Goal: Task Accomplishment & Management: Manage account settings

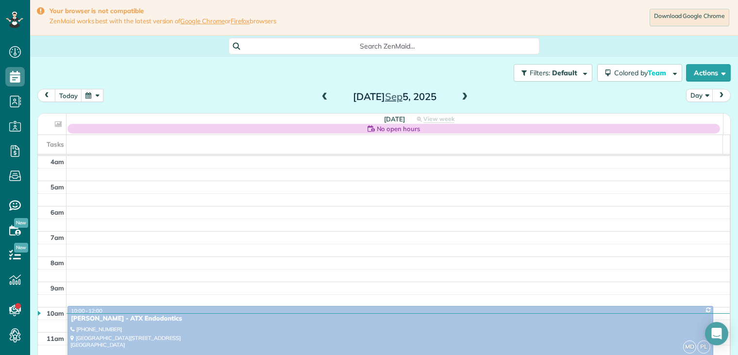
scroll to position [76, 0]
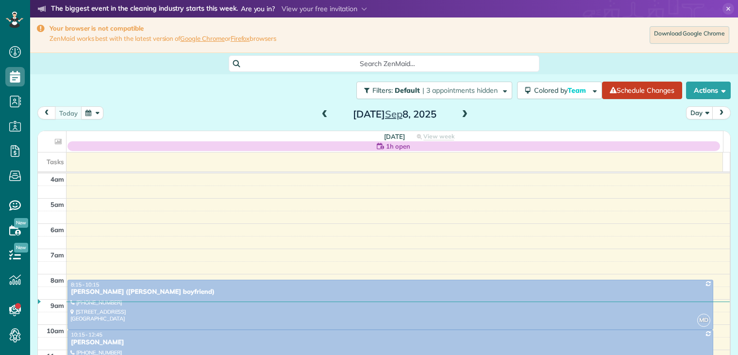
scroll to position [76, 0]
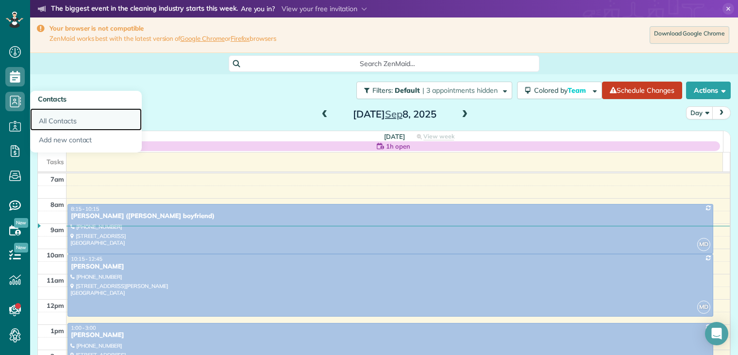
click at [59, 119] on link "All Contacts" at bounding box center [86, 119] width 112 height 22
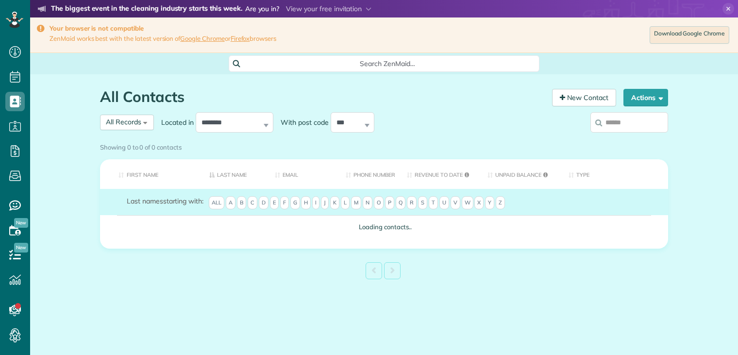
scroll to position [4, 4]
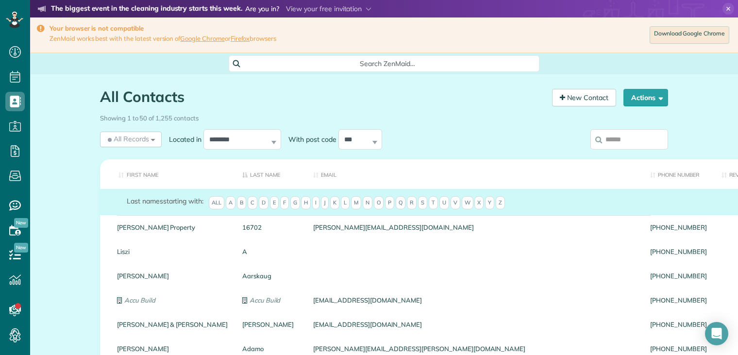
click at [614, 145] on input "search" at bounding box center [629, 139] width 78 height 20
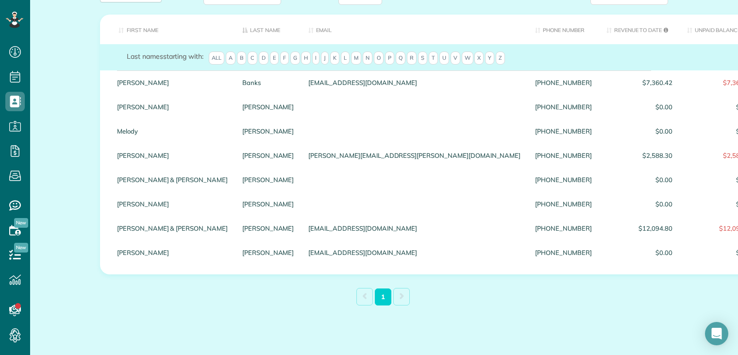
scroll to position [146, 0]
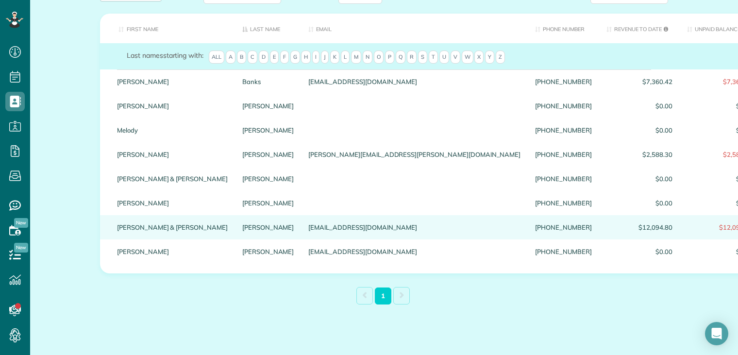
type input "*******"
click at [140, 231] on link "Jennie & Jeff" at bounding box center [172, 227] width 111 height 7
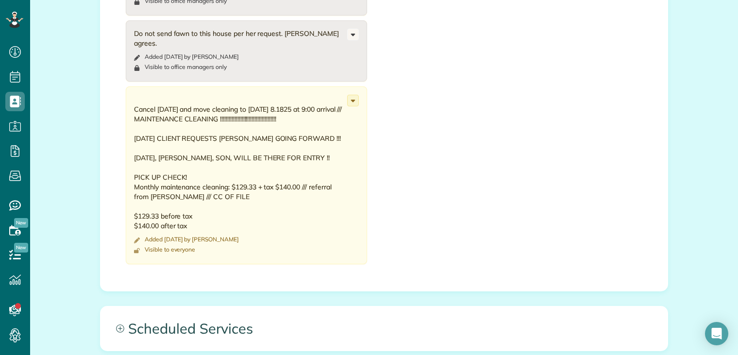
scroll to position [777, 0]
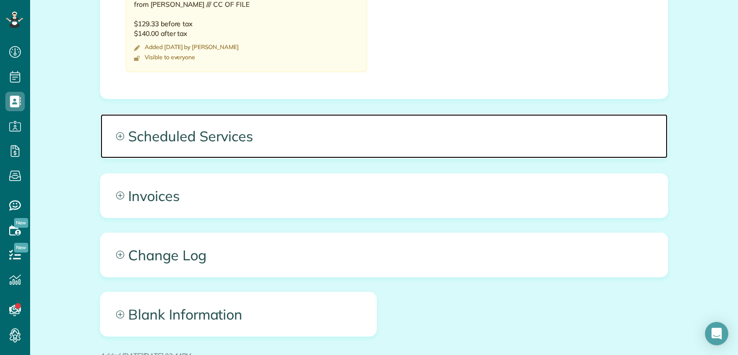
click at [223, 118] on span "Scheduled Services" at bounding box center [383, 136] width 567 height 44
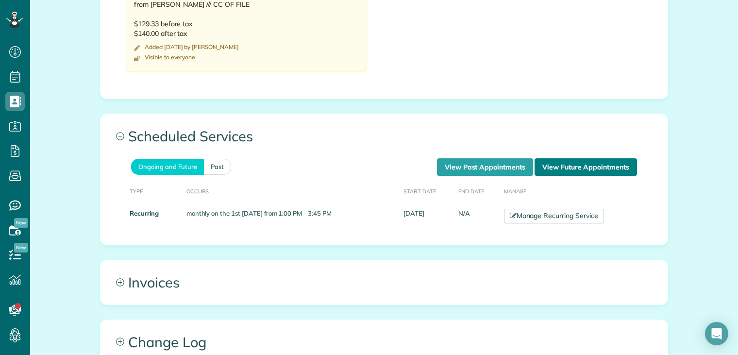
click at [579, 158] on link "View Future Appointments" at bounding box center [585, 166] width 102 height 17
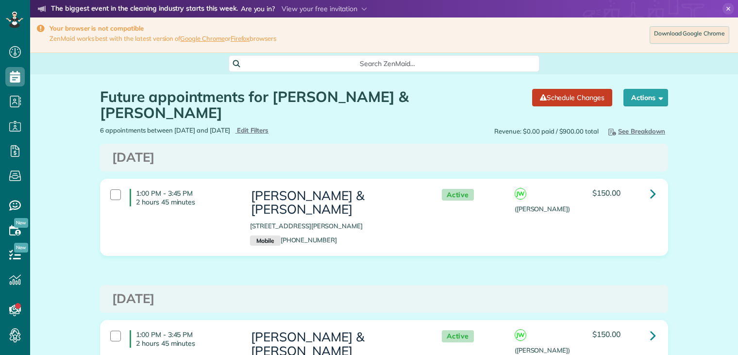
scroll to position [4, 4]
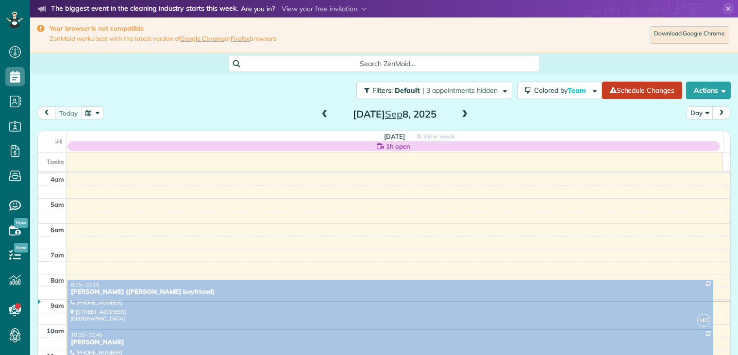
scroll to position [76, 0]
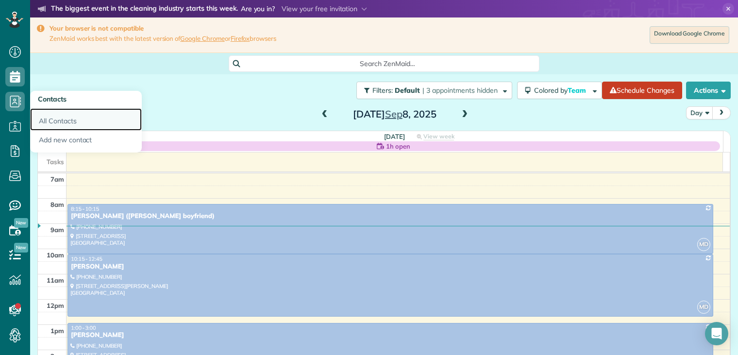
click at [62, 119] on link "All Contacts" at bounding box center [86, 119] width 112 height 22
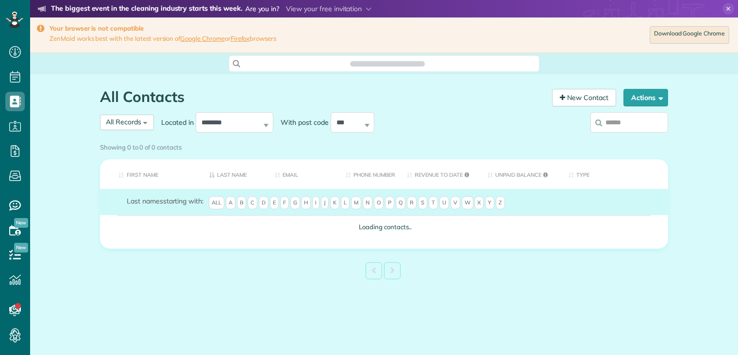
scroll to position [4, 4]
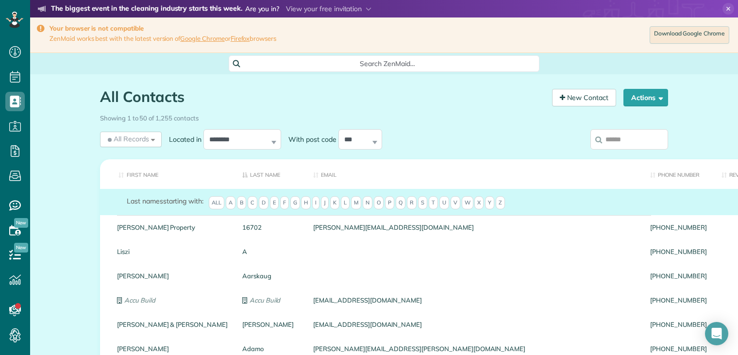
click at [599, 137] on input "search" at bounding box center [629, 139] width 78 height 20
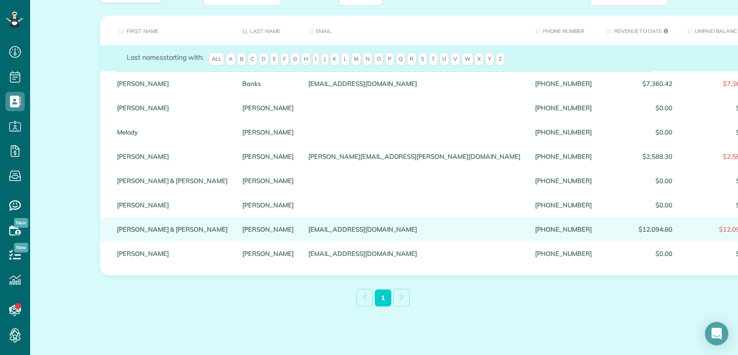
scroll to position [146, 0]
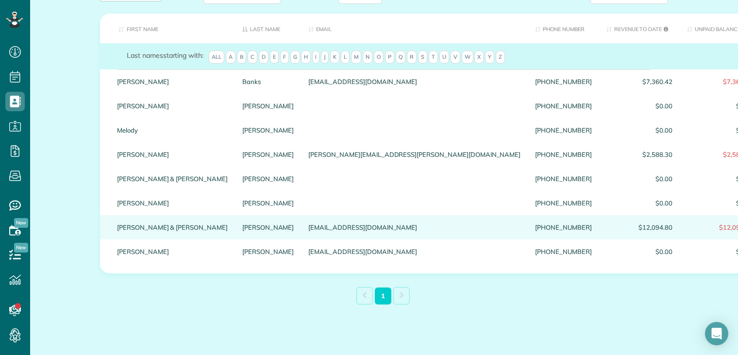
type input "*******"
click at [146, 231] on link "Jennie & Jeff" at bounding box center [172, 227] width 111 height 7
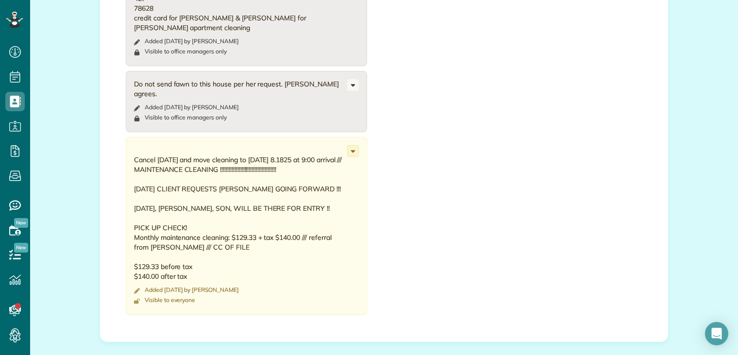
scroll to position [631, 0]
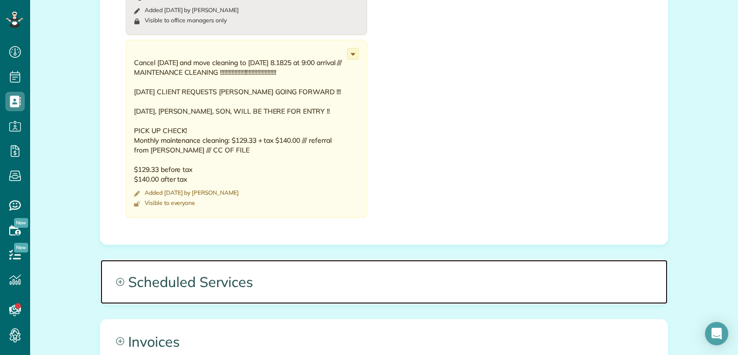
click at [206, 261] on span "Scheduled Services" at bounding box center [383, 282] width 567 height 44
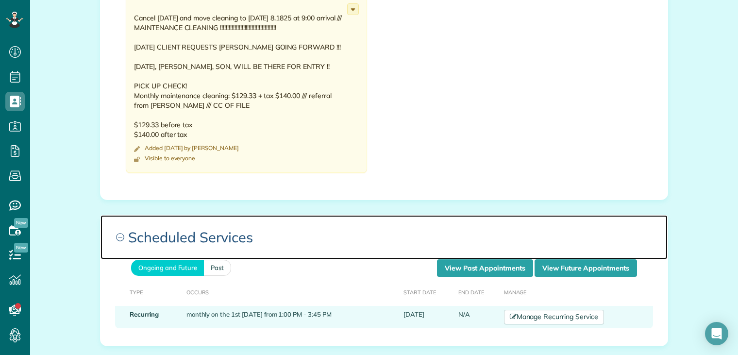
scroll to position [728, 0]
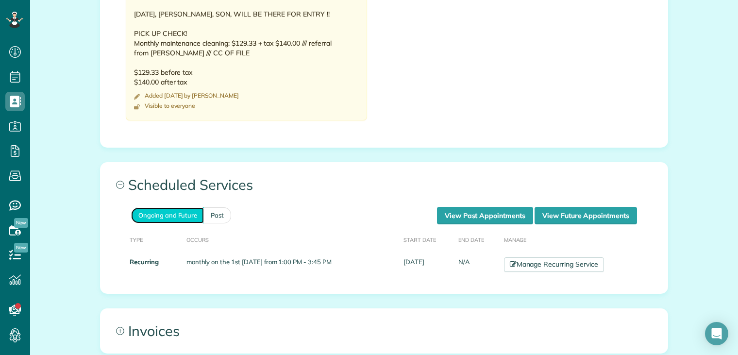
click at [179, 207] on link "Ongoing and Future" at bounding box center [167, 215] width 73 height 16
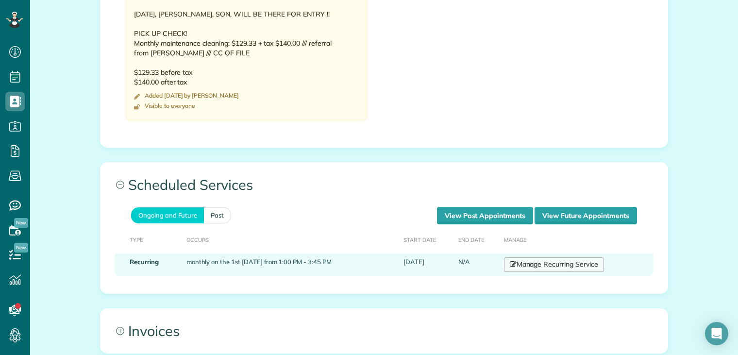
click at [535, 257] on link "Manage Recurring Service" at bounding box center [554, 264] width 100 height 15
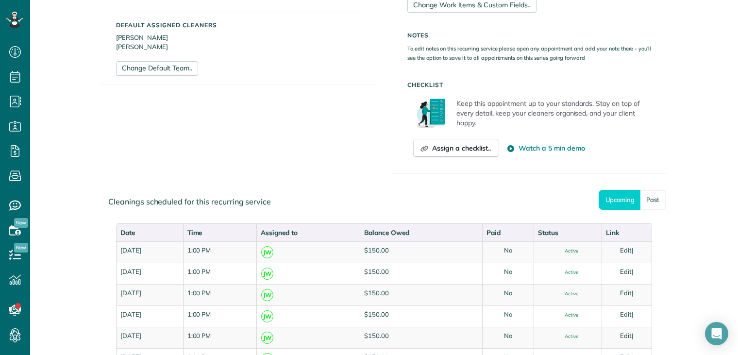
scroll to position [437, 0]
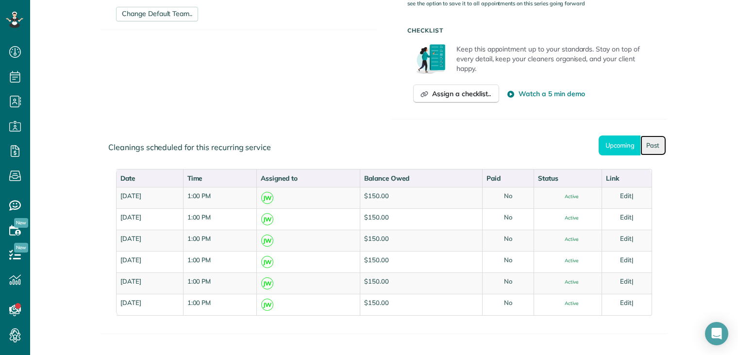
click at [652, 145] on link "Past" at bounding box center [653, 145] width 26 height 20
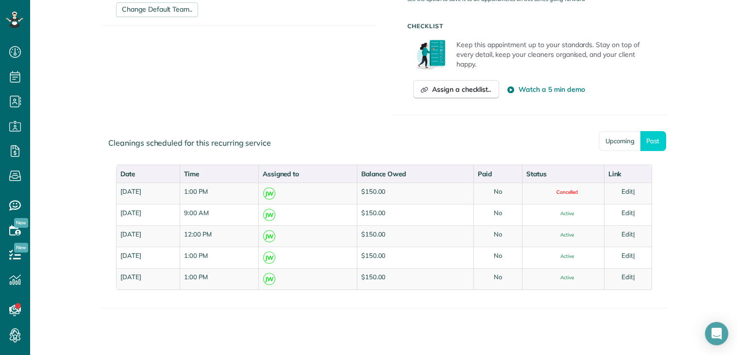
scroll to position [441, 0]
click at [618, 145] on link "Upcoming" at bounding box center [619, 142] width 42 height 20
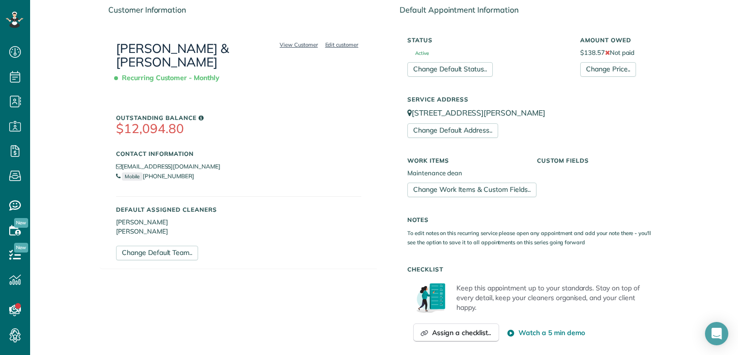
scroll to position [4, 0]
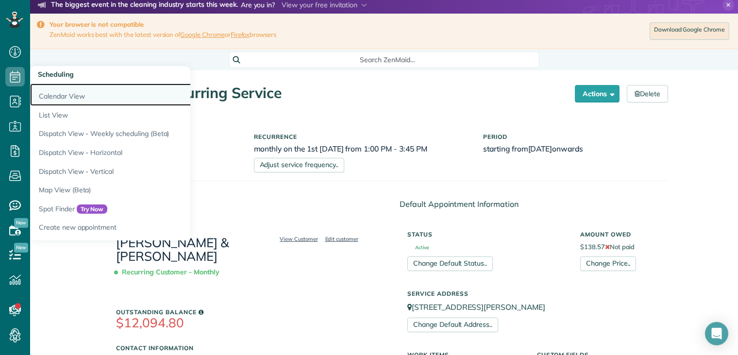
click at [73, 95] on link "Calendar View" at bounding box center [151, 94] width 243 height 22
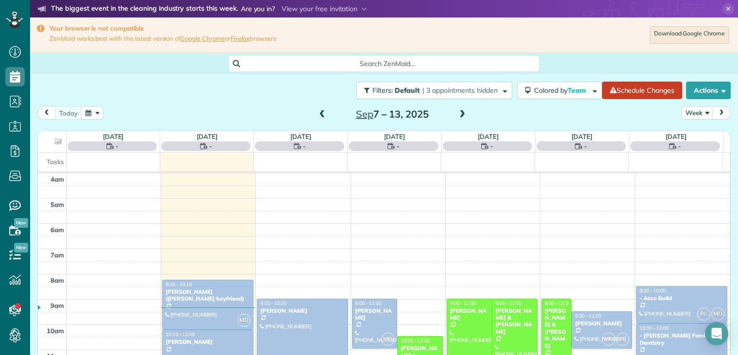
scroll to position [76, 0]
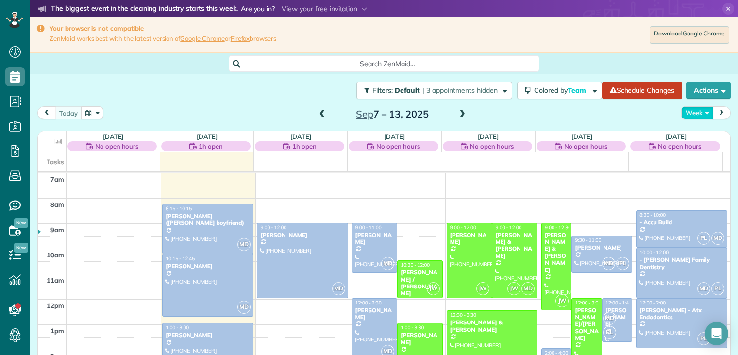
click at [687, 112] on button "Week" at bounding box center [697, 112] width 32 height 13
click at [686, 114] on button "Week" at bounding box center [697, 112] width 32 height 13
click at [685, 114] on button "Week" at bounding box center [697, 112] width 32 height 13
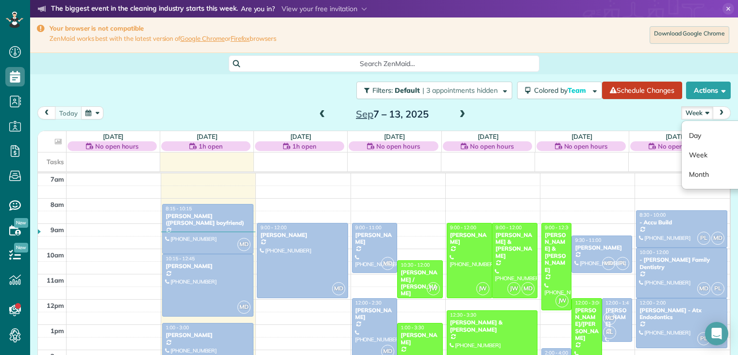
click at [685, 114] on button "Week" at bounding box center [697, 112] width 32 height 13
click at [686, 133] on link "Day" at bounding box center [719, 135] width 77 height 19
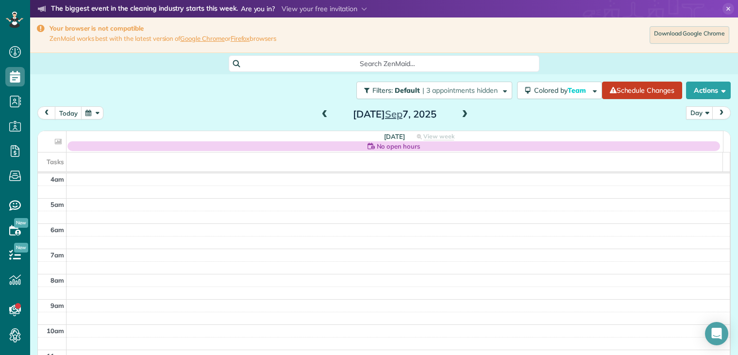
scroll to position [76, 0]
click at [322, 115] on span at bounding box center [324, 114] width 11 height 9
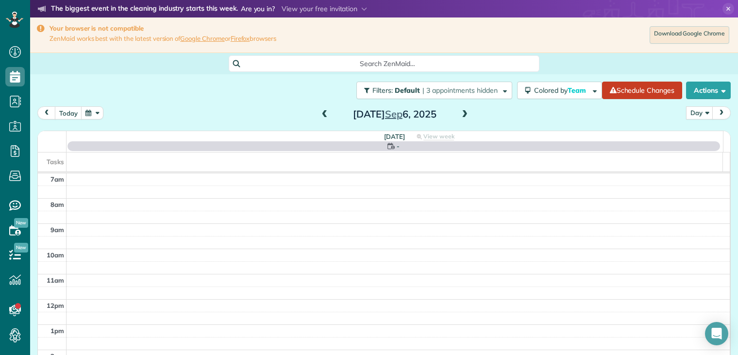
click at [322, 115] on span at bounding box center [324, 114] width 11 height 9
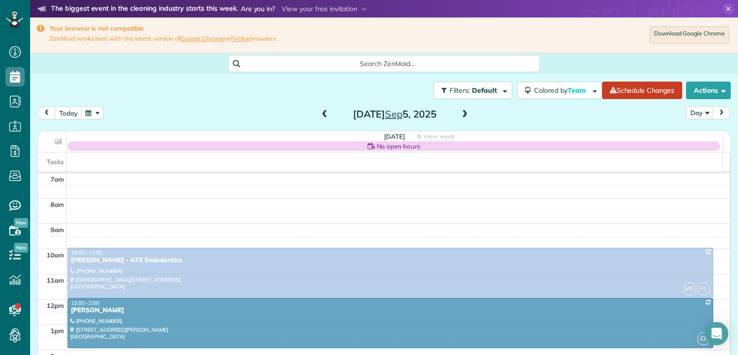
click at [322, 115] on span at bounding box center [324, 114] width 11 height 9
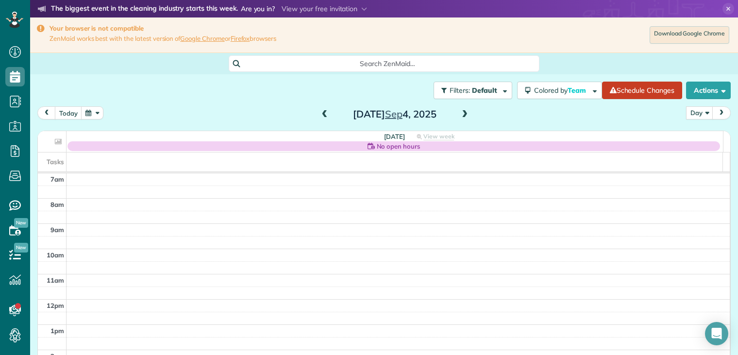
click at [322, 115] on span at bounding box center [324, 114] width 11 height 9
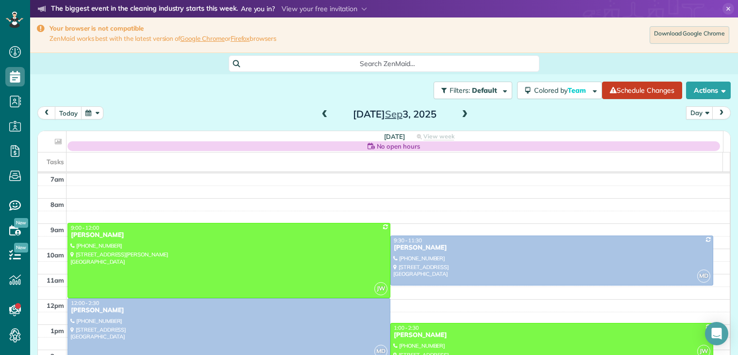
click at [322, 115] on span at bounding box center [324, 114] width 11 height 9
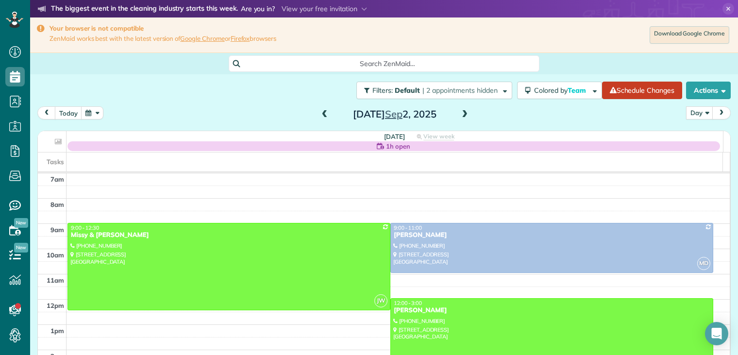
click at [322, 115] on span at bounding box center [324, 114] width 11 height 9
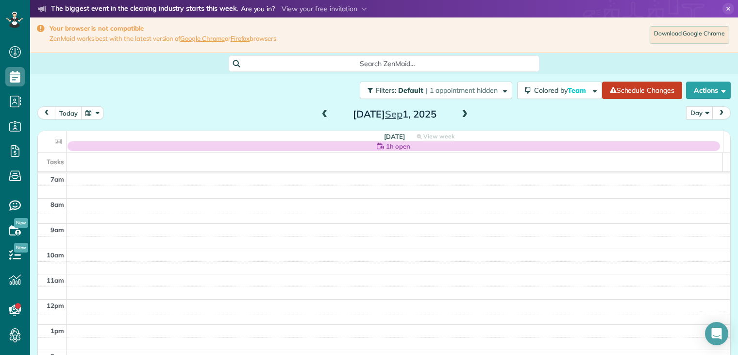
click at [462, 114] on span at bounding box center [464, 114] width 11 height 9
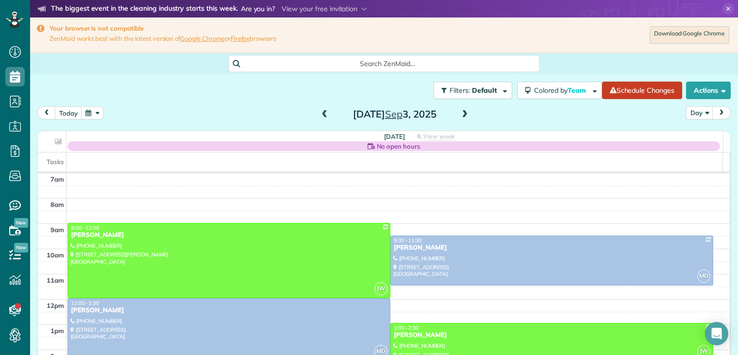
click at [320, 112] on span at bounding box center [324, 114] width 11 height 9
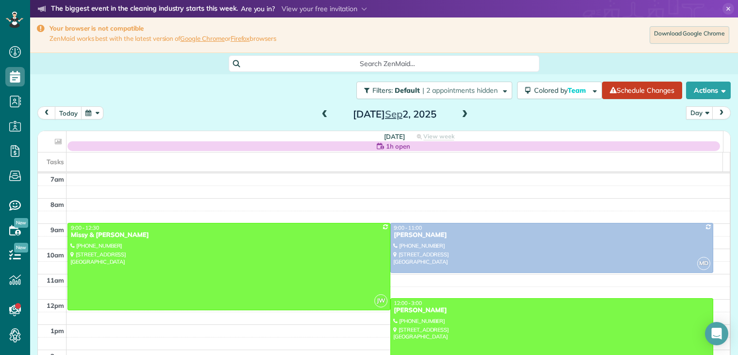
click at [463, 112] on span at bounding box center [464, 114] width 11 height 9
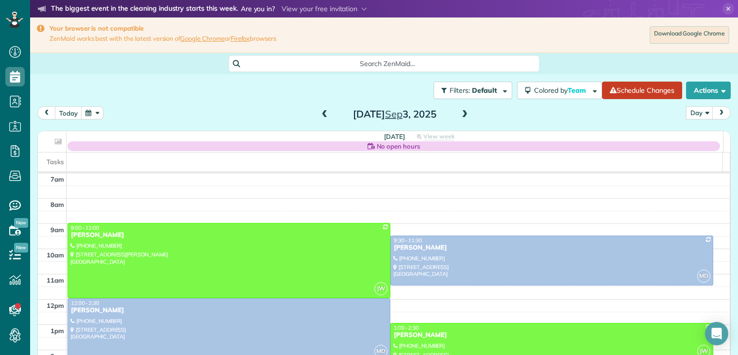
click at [506, 113] on div "today Day Day Week Month Wednesday Sep 3, 2025" at bounding box center [383, 115] width 693 height 18
click at [460, 114] on span at bounding box center [464, 114] width 11 height 9
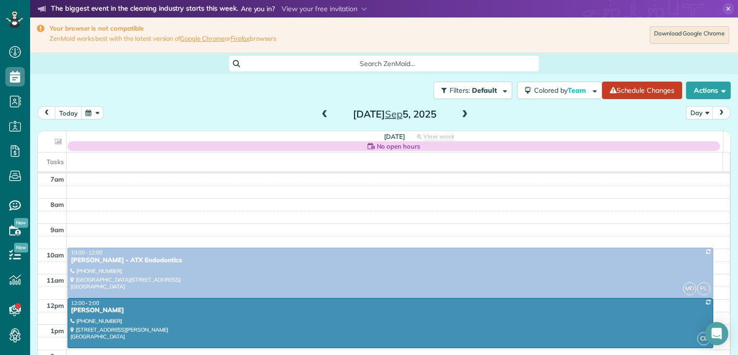
click at [460, 114] on span at bounding box center [464, 114] width 11 height 9
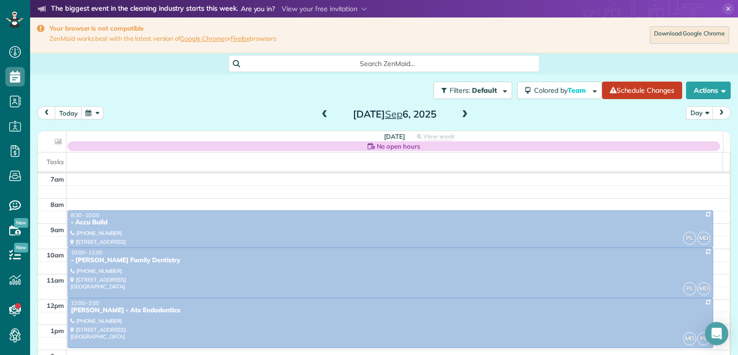
click at [460, 114] on span at bounding box center [464, 114] width 11 height 9
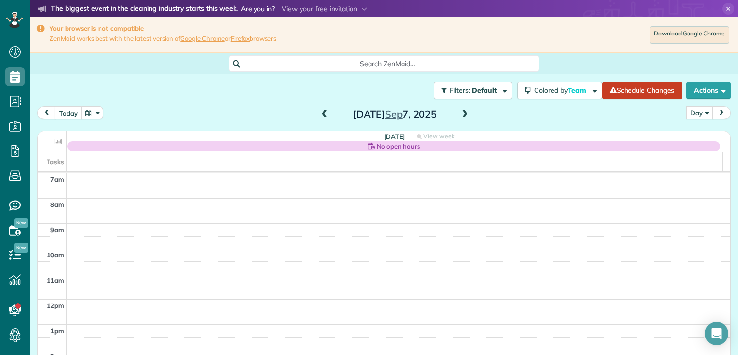
click at [460, 114] on span at bounding box center [464, 114] width 11 height 9
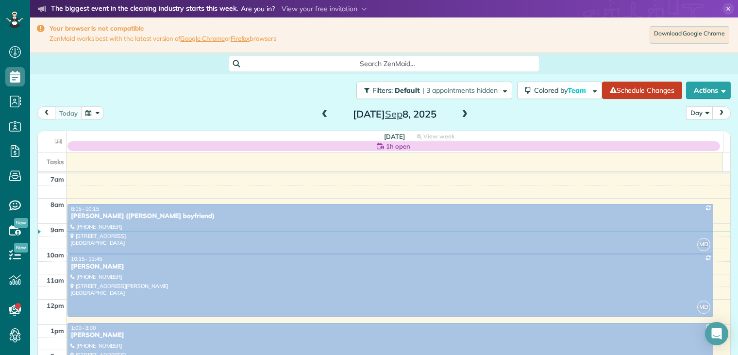
click at [460, 114] on span at bounding box center [464, 114] width 11 height 9
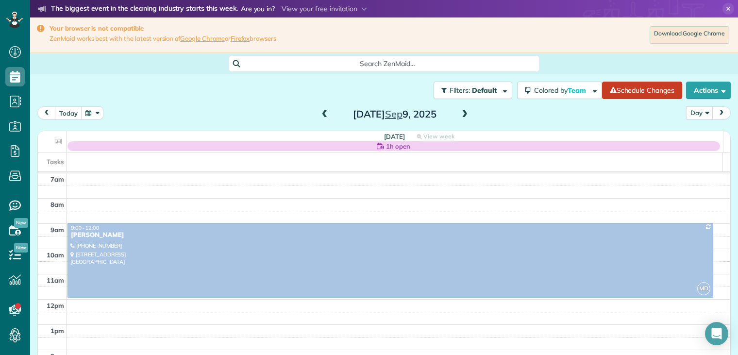
click at [460, 114] on span at bounding box center [464, 114] width 11 height 9
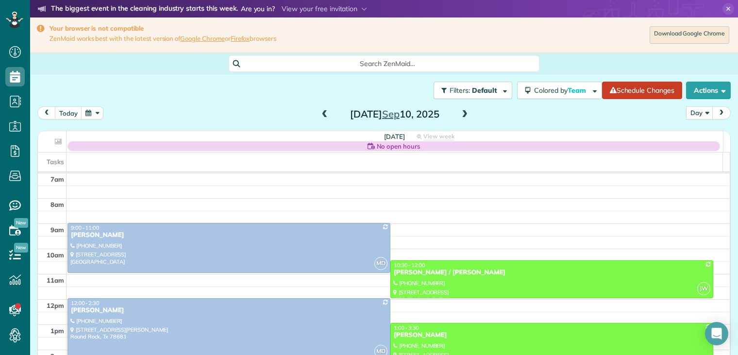
click at [461, 114] on span at bounding box center [464, 114] width 11 height 9
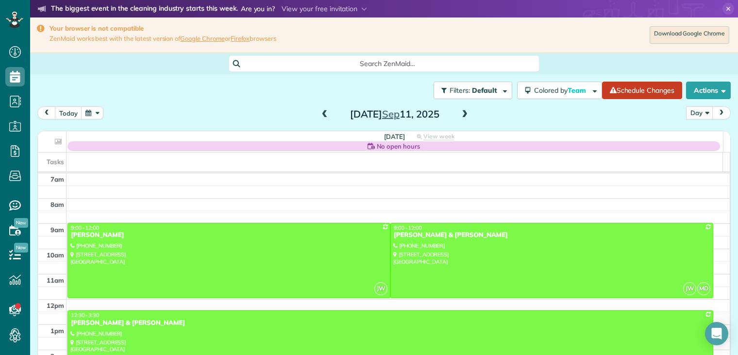
click at [461, 114] on span at bounding box center [464, 114] width 11 height 9
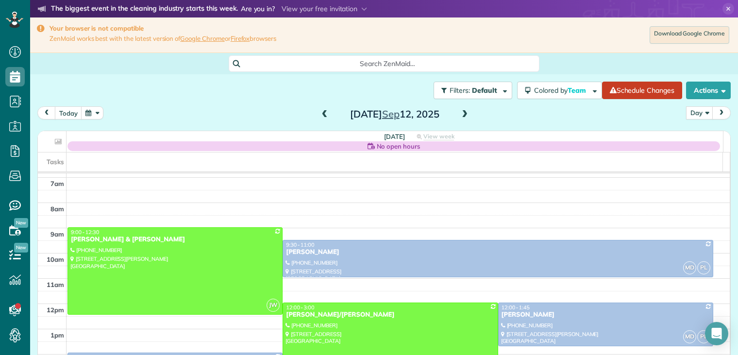
scroll to position [54, 0]
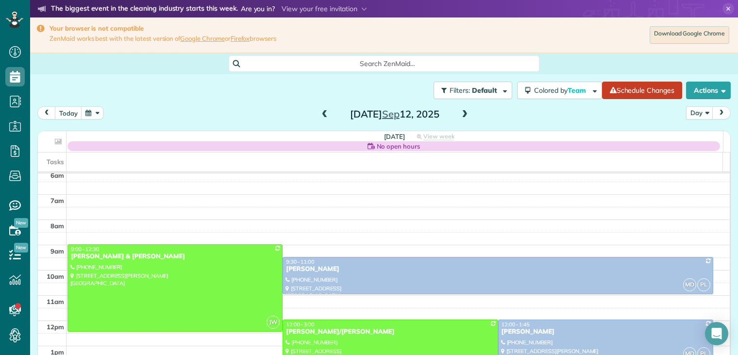
click at [461, 112] on span at bounding box center [464, 114] width 11 height 9
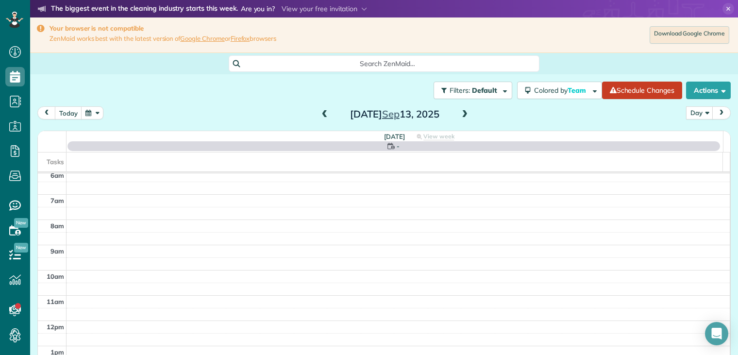
scroll to position [76, 0]
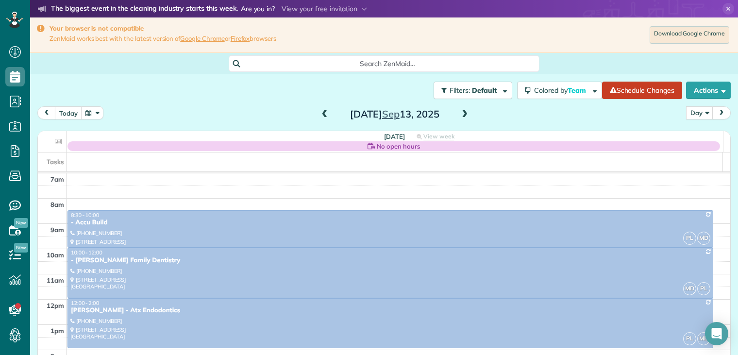
click at [461, 113] on span at bounding box center [464, 114] width 11 height 9
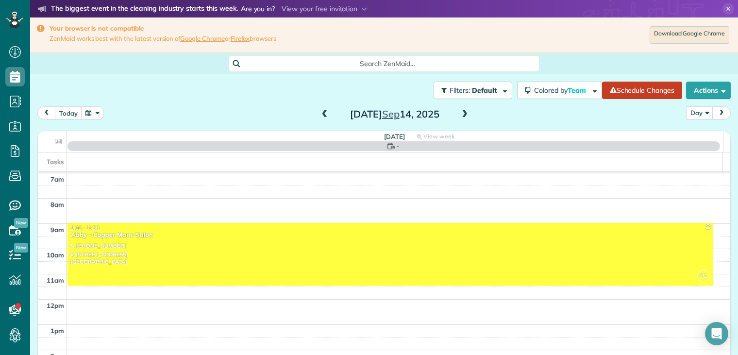
click at [461, 113] on span at bounding box center [464, 114] width 11 height 9
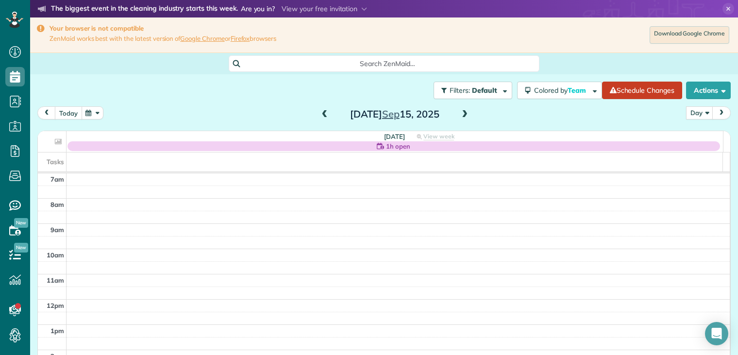
click at [72, 110] on button "today" at bounding box center [68, 112] width 27 height 13
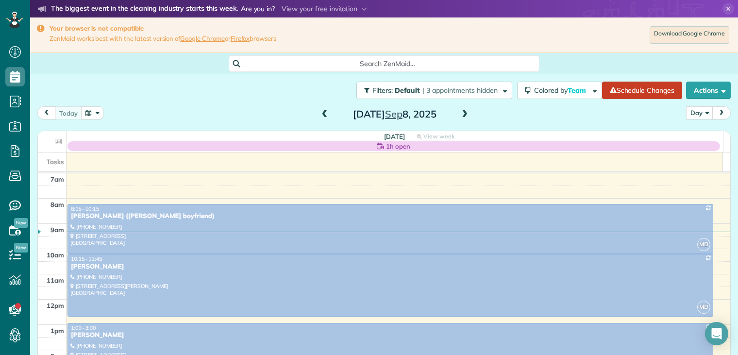
click at [459, 112] on span at bounding box center [464, 114] width 11 height 9
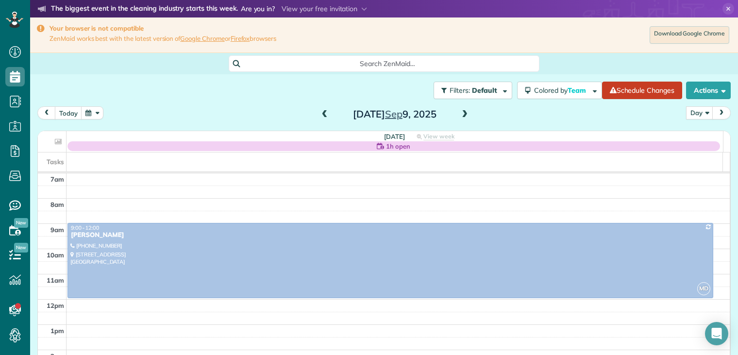
click at [459, 112] on span at bounding box center [464, 114] width 11 height 9
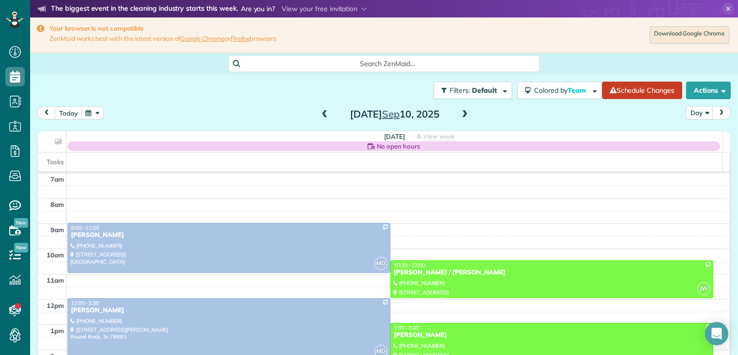
click at [459, 112] on span at bounding box center [464, 114] width 11 height 9
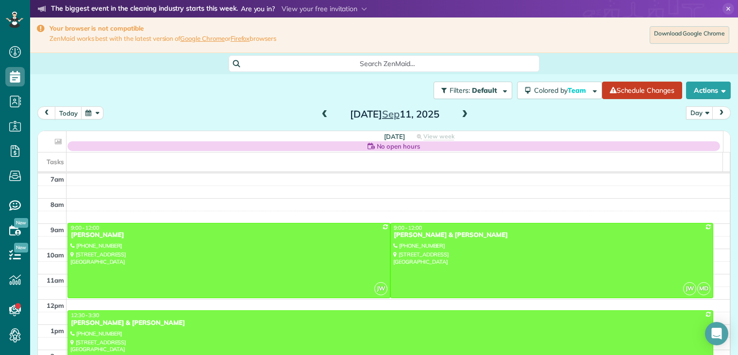
click at [459, 112] on span at bounding box center [464, 114] width 11 height 9
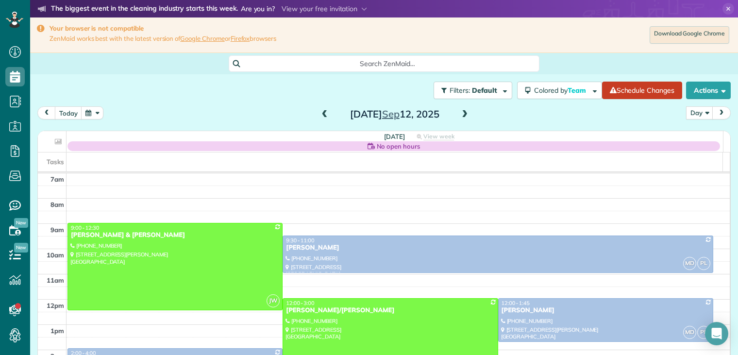
click at [459, 112] on span at bounding box center [464, 114] width 11 height 9
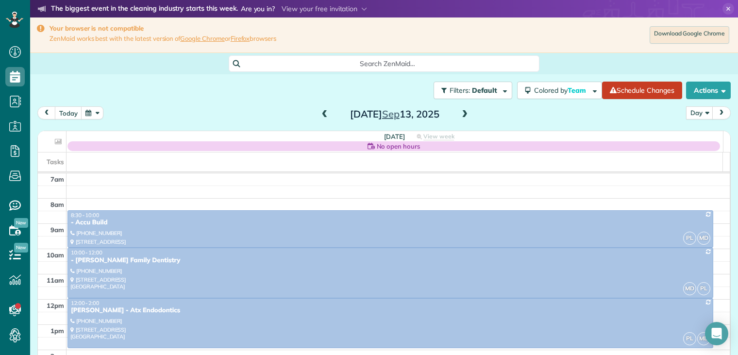
click at [459, 112] on span at bounding box center [464, 114] width 11 height 9
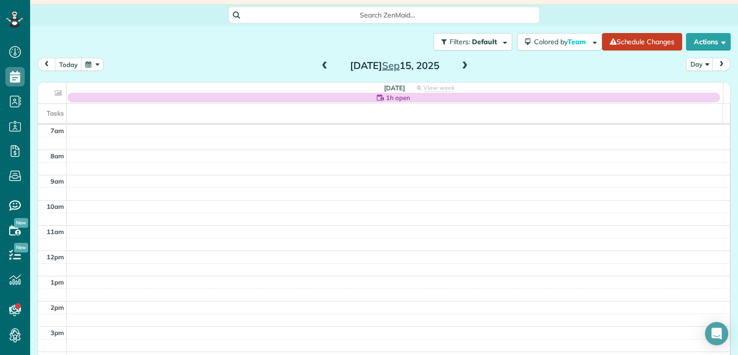
scroll to position [0, 0]
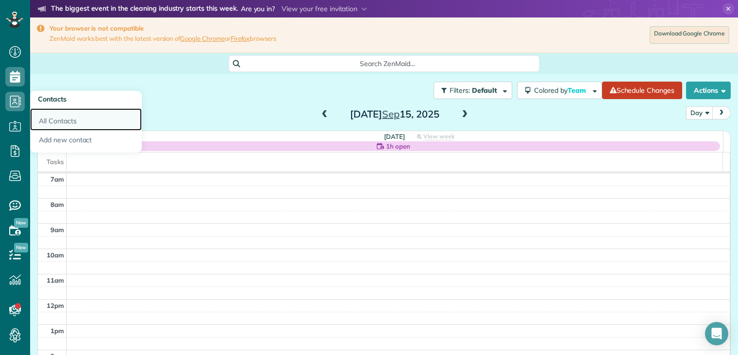
click at [79, 119] on link "All Contacts" at bounding box center [86, 119] width 112 height 22
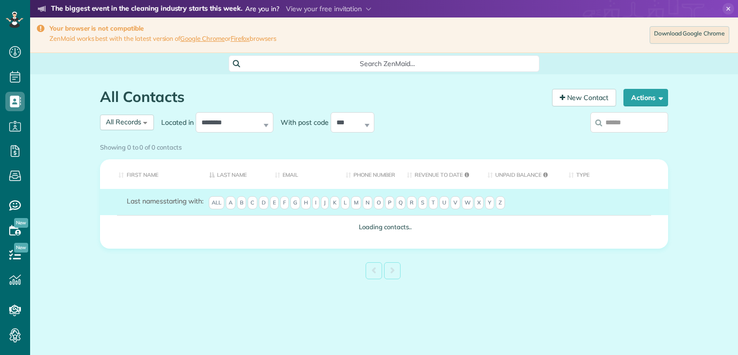
scroll to position [4, 4]
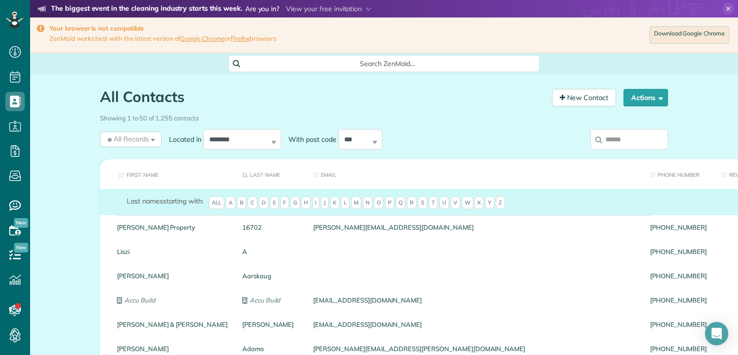
click at [604, 139] on input "search" at bounding box center [629, 139] width 78 height 20
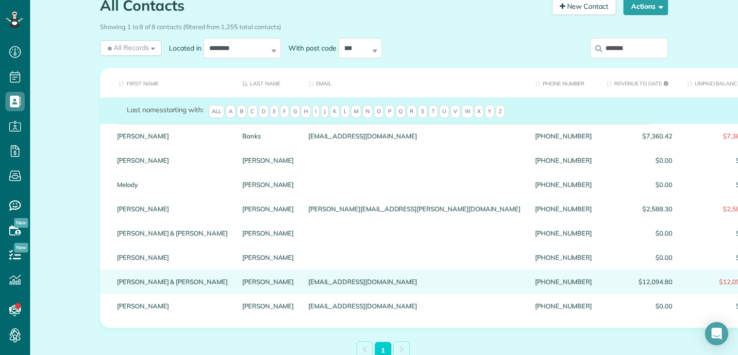
scroll to position [97, 0]
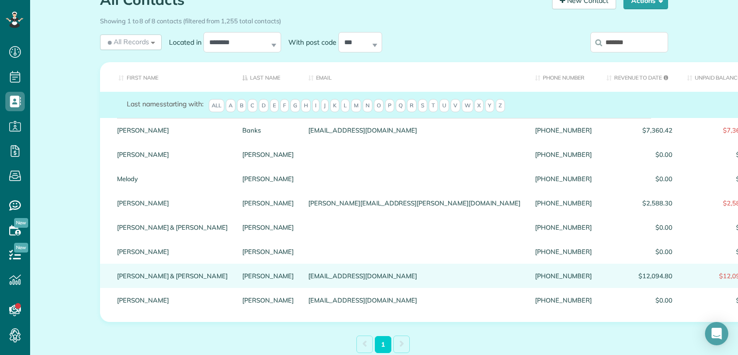
type input "*******"
click at [128, 279] on link "[PERSON_NAME] & [PERSON_NAME]" at bounding box center [172, 275] width 111 height 7
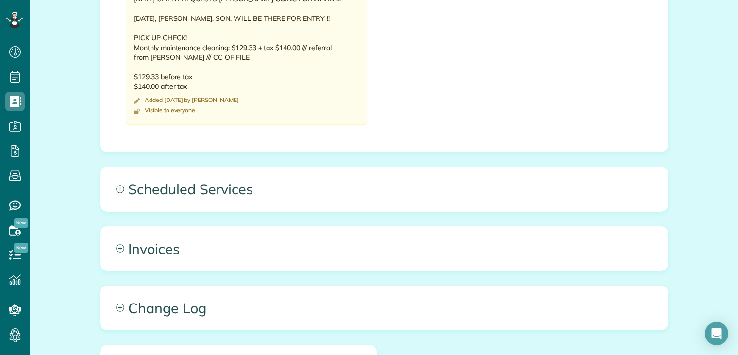
scroll to position [728, 0]
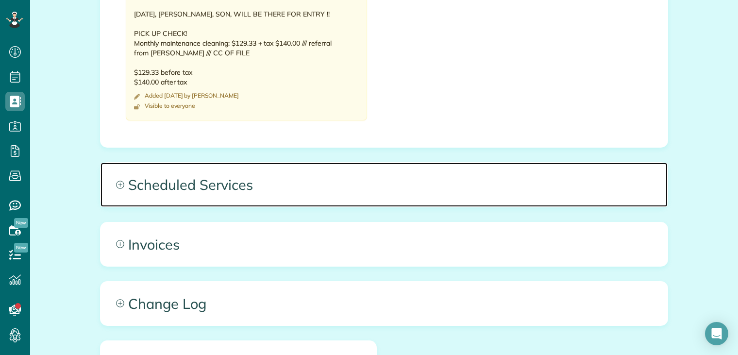
click at [211, 169] on span "Scheduled Services" at bounding box center [383, 185] width 567 height 44
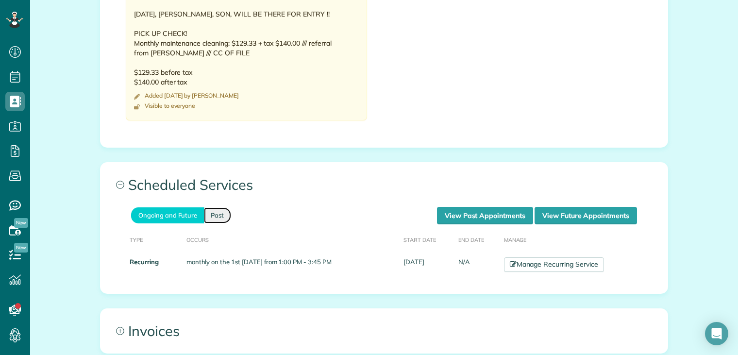
click at [216, 207] on link "Past" at bounding box center [217, 215] width 27 height 16
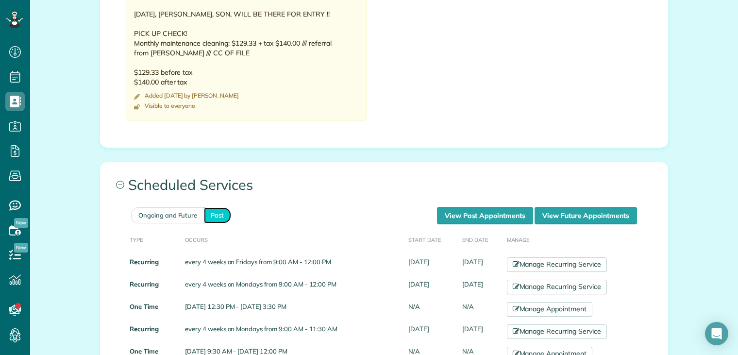
click at [219, 207] on link "Past" at bounding box center [217, 215] width 27 height 16
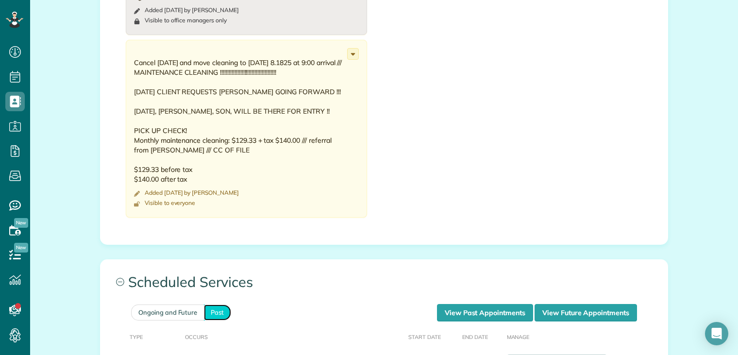
scroll to position [485, 0]
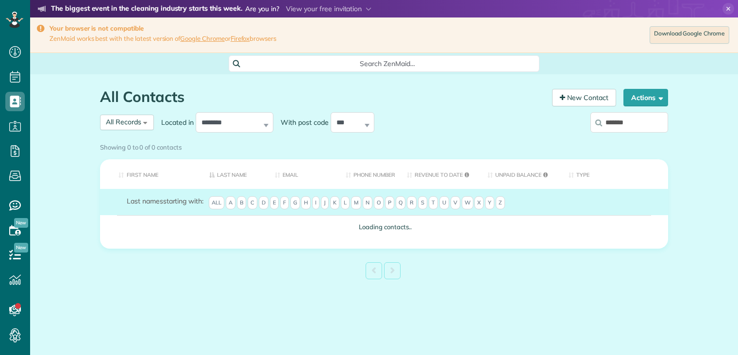
scroll to position [4, 4]
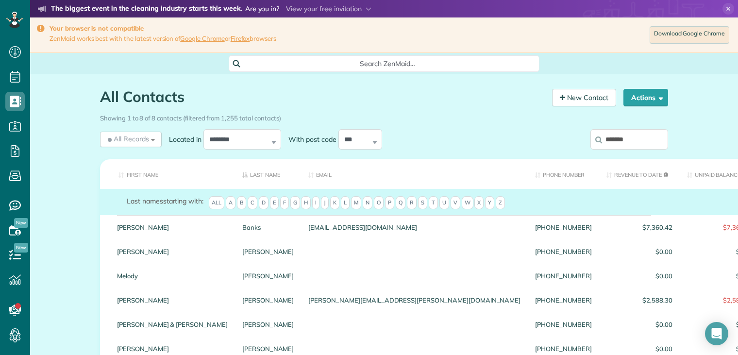
click at [621, 142] on input "*******" at bounding box center [629, 139] width 78 height 20
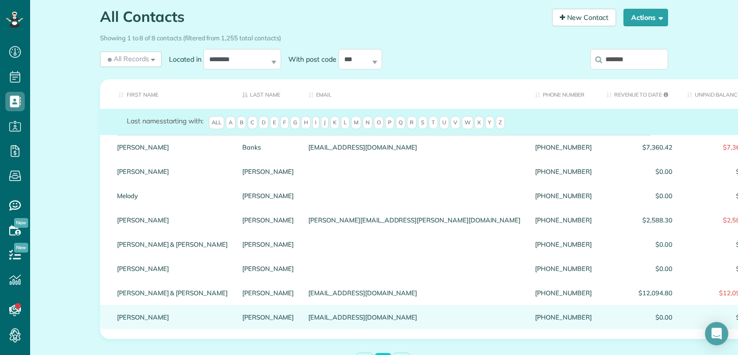
scroll to position [97, 0]
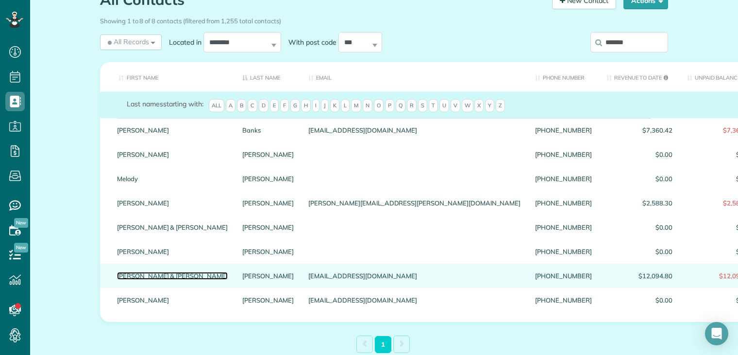
click at [136, 279] on link "Jennie & Jeff" at bounding box center [172, 275] width 111 height 7
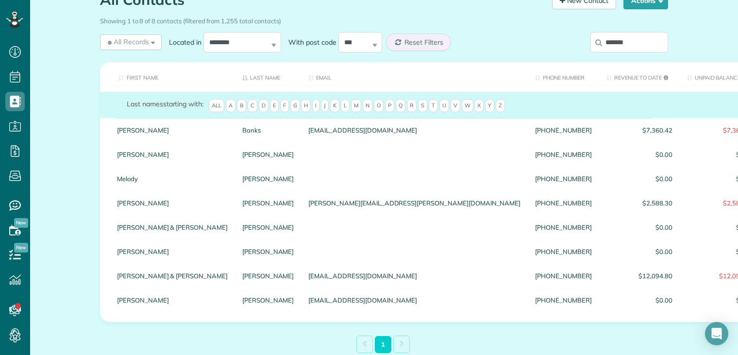
click at [136, 279] on link "Jennie & Jeff" at bounding box center [172, 275] width 111 height 7
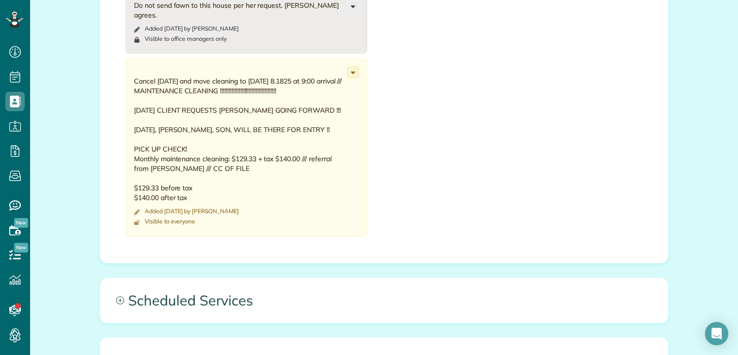
scroll to position [728, 0]
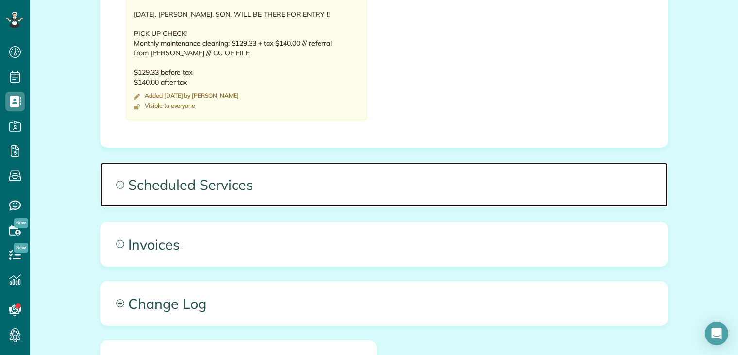
click at [220, 166] on span "Scheduled Services" at bounding box center [383, 185] width 567 height 44
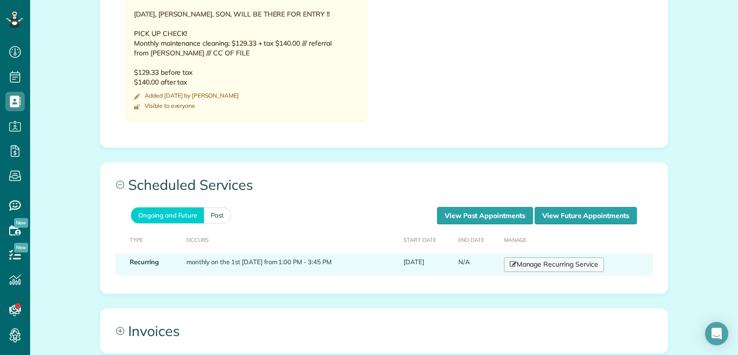
click at [551, 257] on link "Manage Recurring Service" at bounding box center [554, 264] width 100 height 15
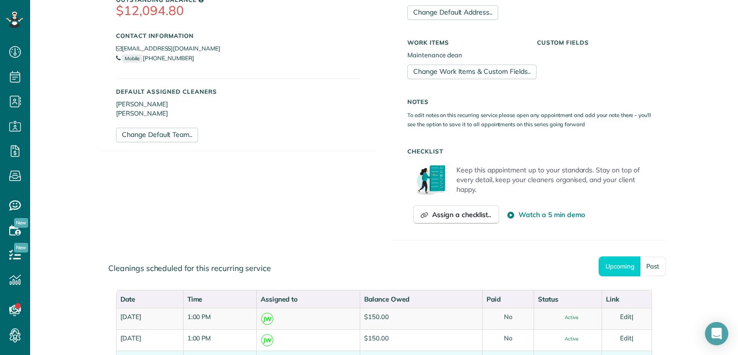
scroll to position [437, 0]
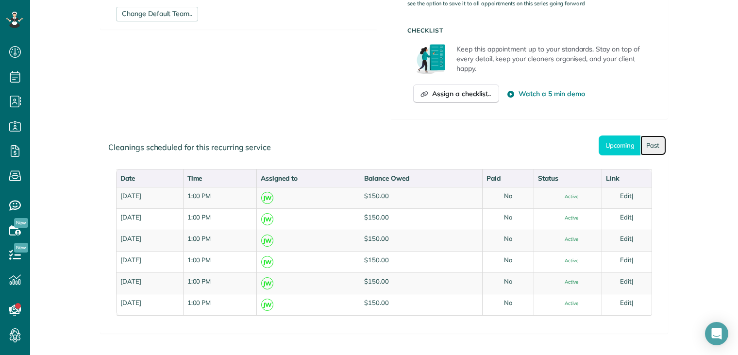
click at [650, 145] on link "Past" at bounding box center [653, 145] width 26 height 20
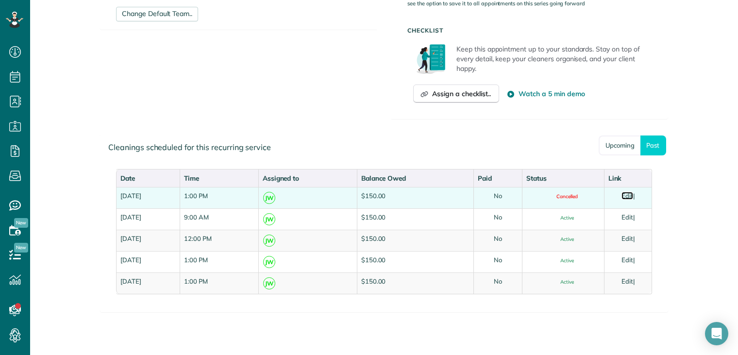
click at [627, 195] on link "Edit" at bounding box center [627, 196] width 12 height 8
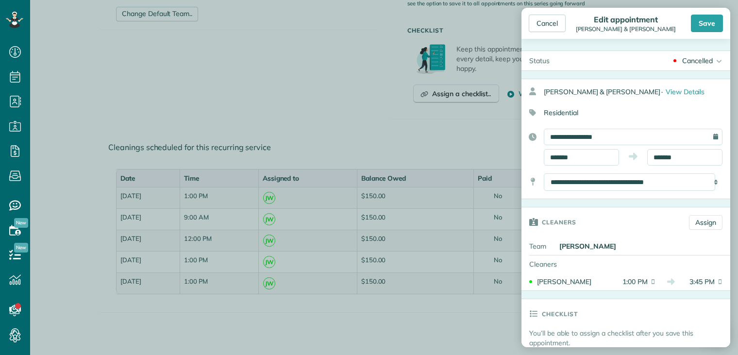
click at [699, 59] on div "Cancelled" at bounding box center [697, 61] width 31 height 10
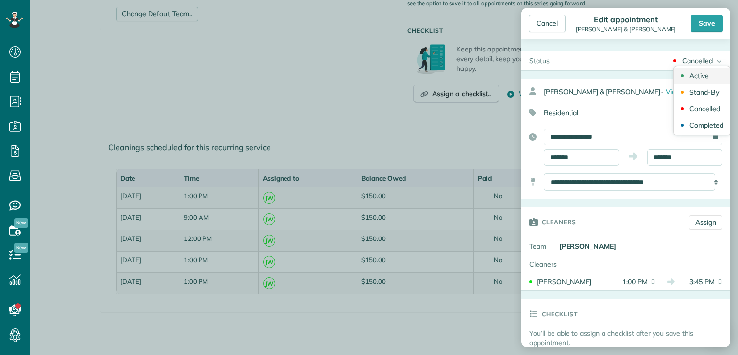
click at [697, 74] on div "Active" at bounding box center [698, 75] width 19 height 7
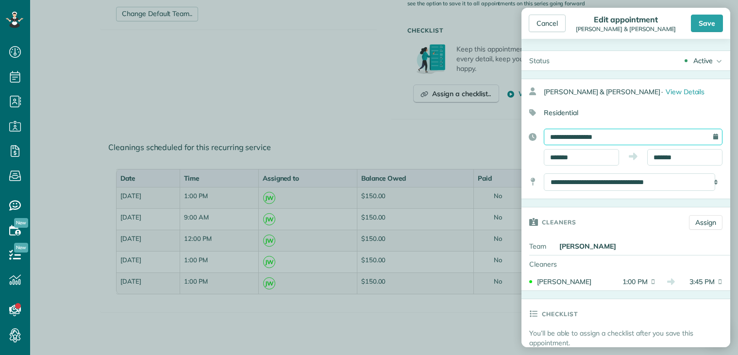
click at [641, 137] on input "**********" at bounding box center [633, 137] width 179 height 17
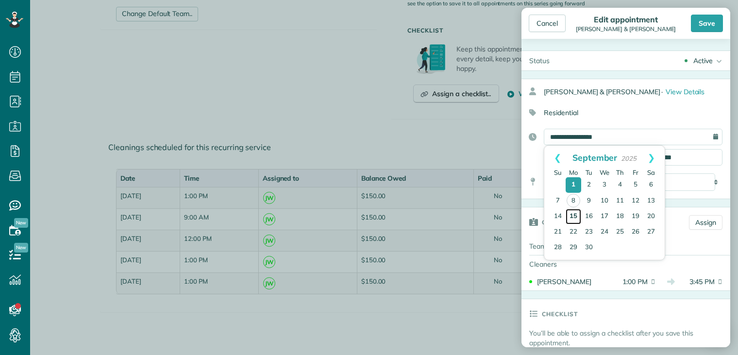
click at [573, 215] on link "15" at bounding box center [573, 217] width 16 height 16
type input "**********"
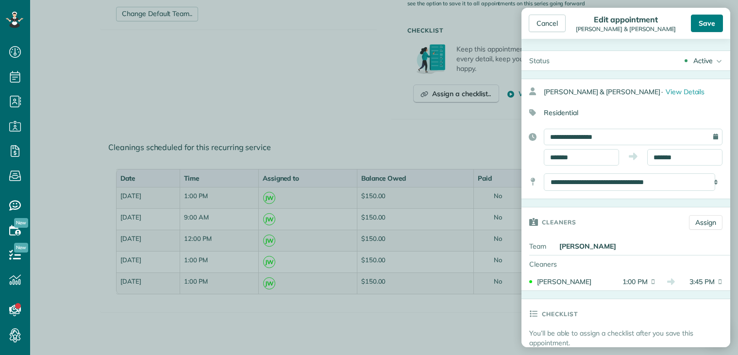
click at [707, 25] on div "Save" at bounding box center [707, 23] width 32 height 17
click at [707, 25] on body "Dashboard Scheduling Calendar View List View Dispatch View - Weekly scheduling …" at bounding box center [369, 177] width 738 height 355
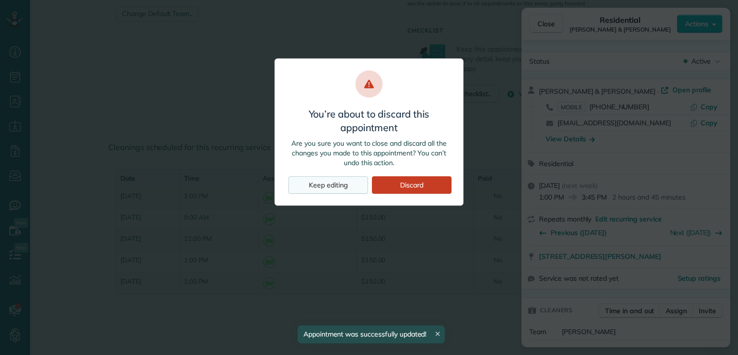
click at [340, 186] on div "Keep editing" at bounding box center [328, 184] width 80 height 17
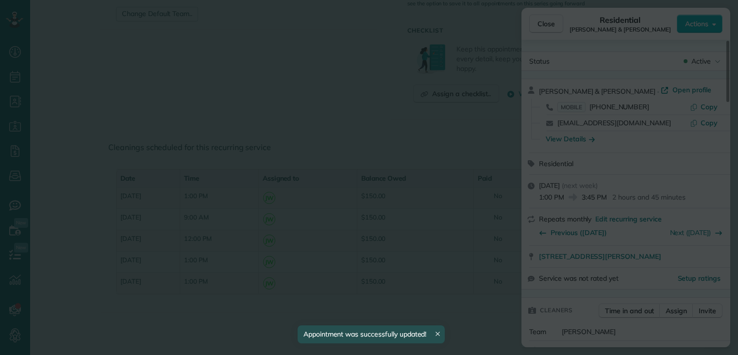
click at [340, 157] on div "Keep editing" at bounding box center [328, 147] width 80 height 17
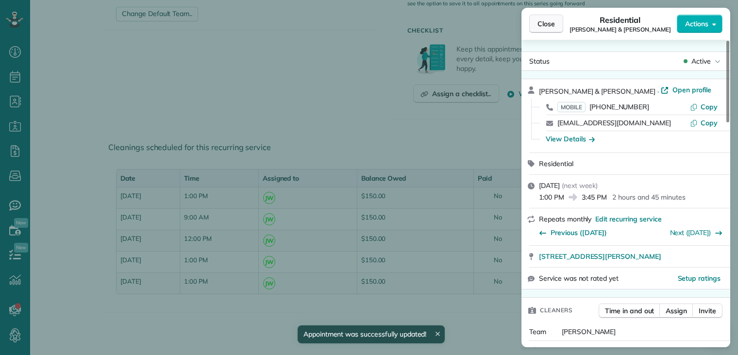
click at [546, 27] on span "Close" at bounding box center [545, 24] width 17 height 10
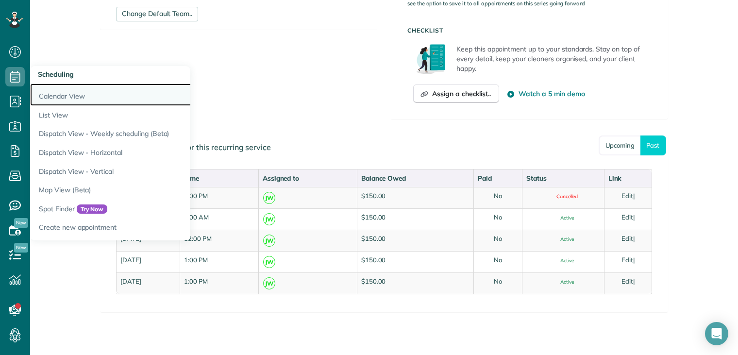
click at [64, 97] on link "Calendar View" at bounding box center [151, 94] width 243 height 22
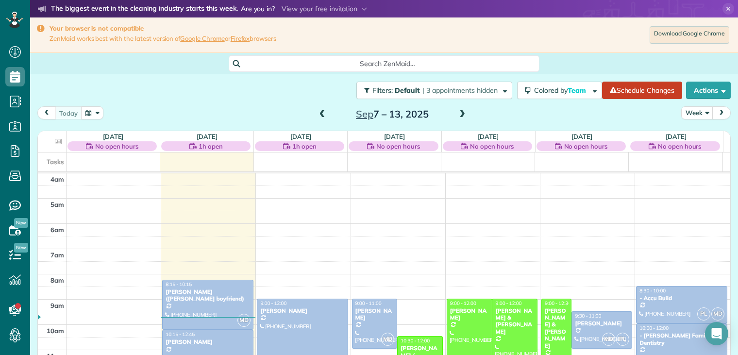
scroll to position [76, 0]
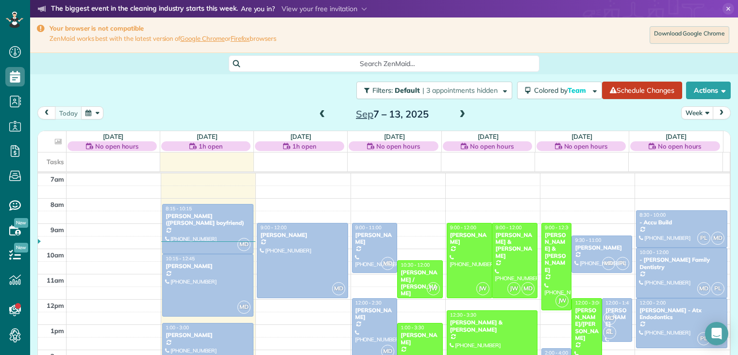
click at [683, 112] on button "Week" at bounding box center [697, 112] width 32 height 13
click at [685, 133] on link "Day" at bounding box center [719, 135] width 77 height 19
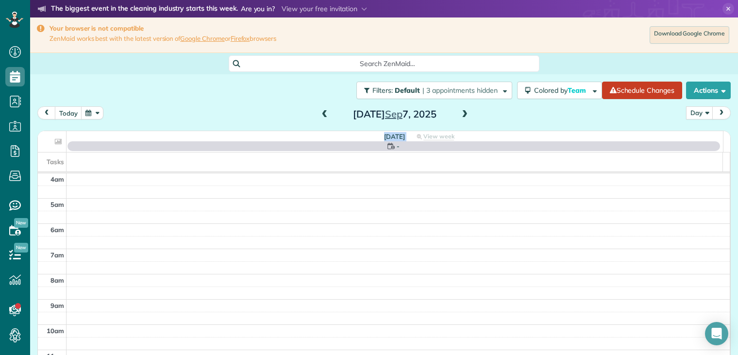
click at [685, 133] on th "[DATE] - View week No Appointments" at bounding box center [394, 141] width 656 height 21
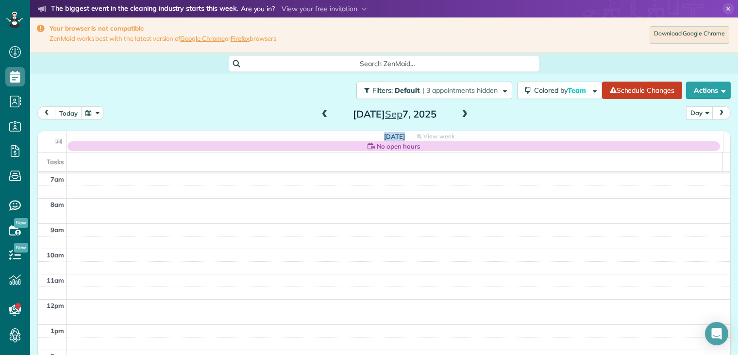
click at [91, 110] on button "button" at bounding box center [92, 112] width 22 height 13
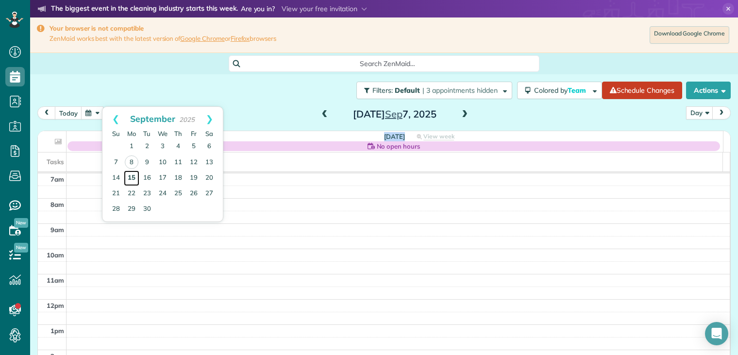
drag, startPoint x: 91, startPoint y: 110, endPoint x: 132, endPoint y: 174, distance: 75.5
click at [132, 174] on link "15" at bounding box center [132, 178] width 16 height 16
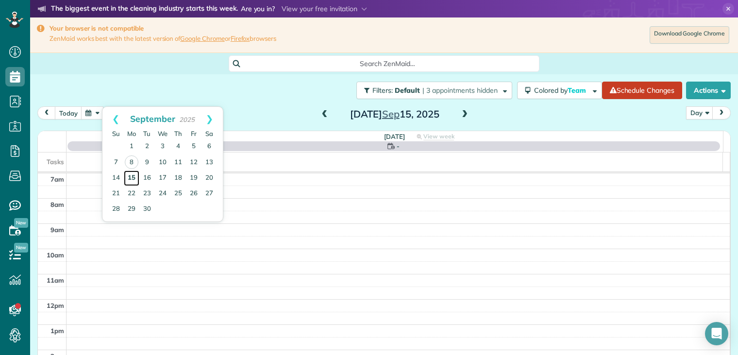
click at [132, 174] on link "15" at bounding box center [132, 178] width 16 height 16
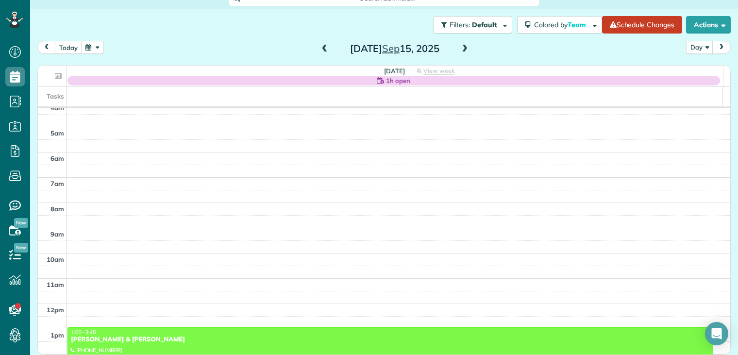
scroll to position [103, 0]
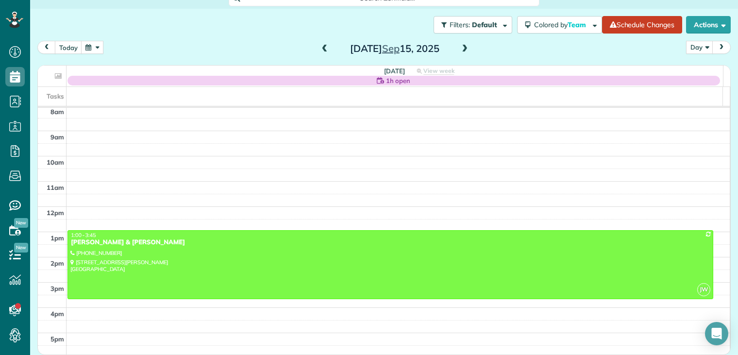
click at [462, 50] on span at bounding box center [464, 49] width 11 height 9
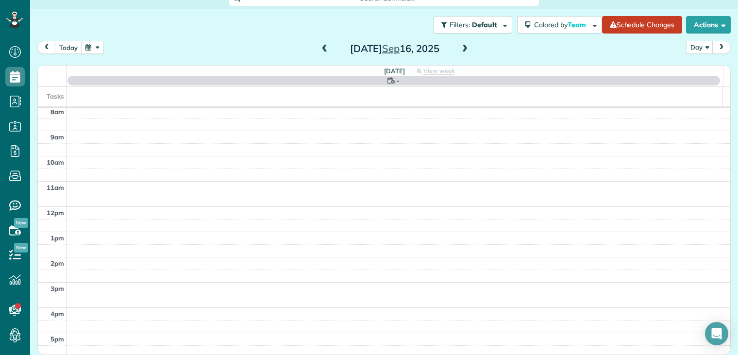
scroll to position [65, 0]
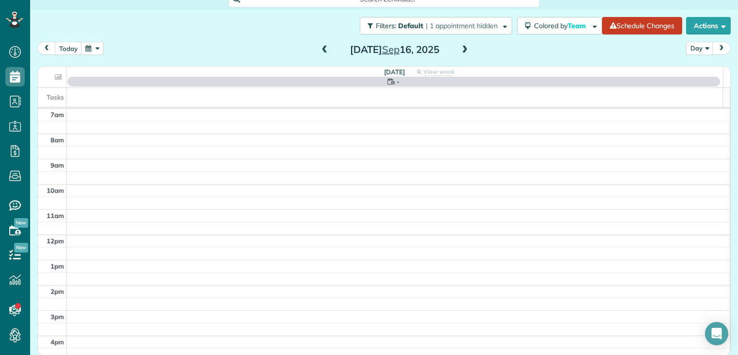
click at [462, 50] on span at bounding box center [464, 50] width 11 height 9
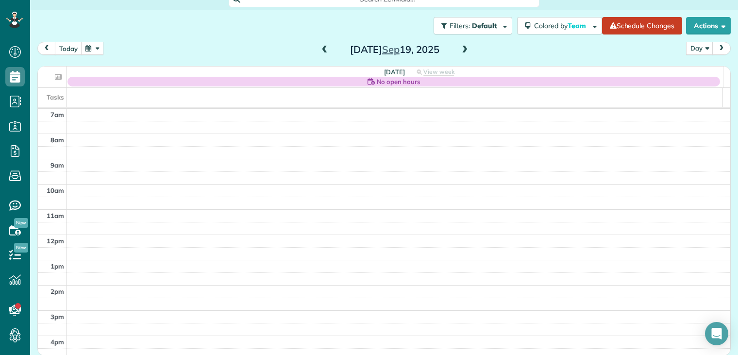
click at [90, 49] on button "button" at bounding box center [92, 48] width 22 height 13
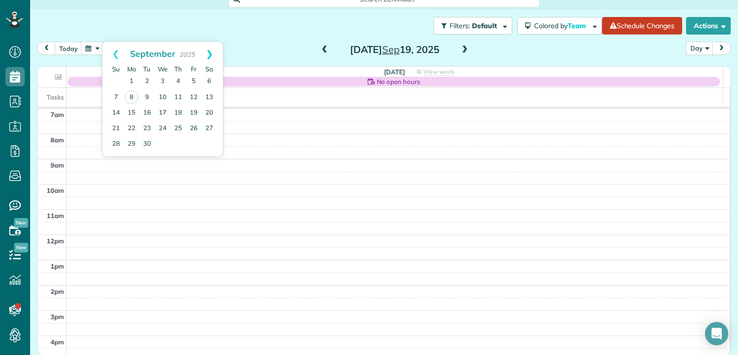
click at [212, 52] on link "Next" at bounding box center [209, 54] width 27 height 24
click at [132, 112] on link "13" at bounding box center [132, 113] width 16 height 16
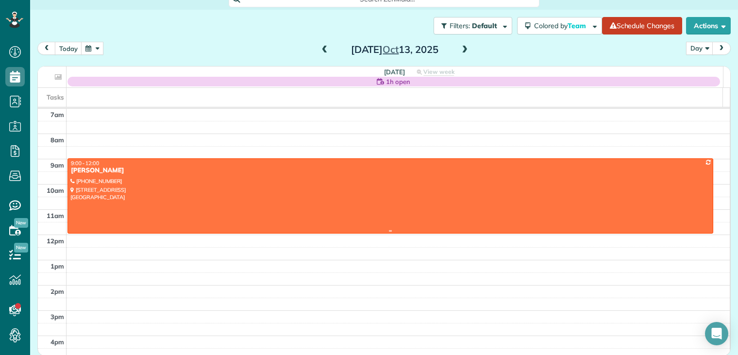
click at [101, 173] on div "[PERSON_NAME]" at bounding box center [390, 170] width 640 height 8
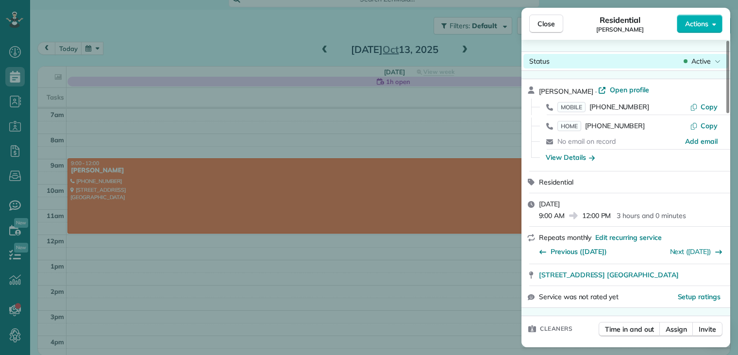
click at [693, 60] on span "Active" at bounding box center [700, 61] width 19 height 10
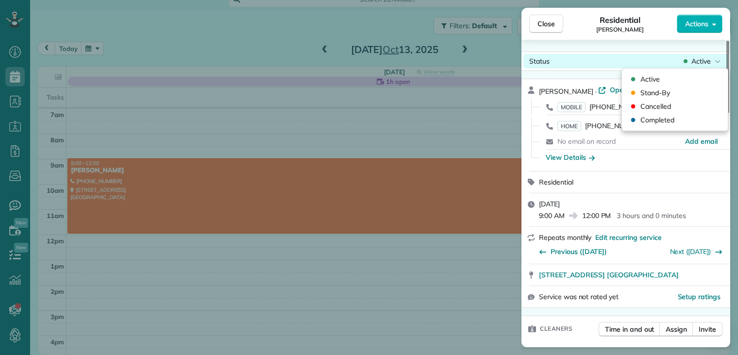
click at [693, 60] on span "Active" at bounding box center [700, 61] width 19 height 10
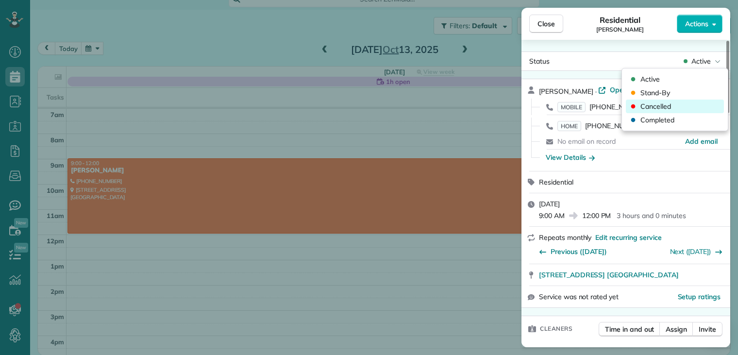
click at [654, 105] on span "Cancelled" at bounding box center [655, 106] width 31 height 10
click at [653, 105] on span "Cancelled" at bounding box center [655, 106] width 31 height 10
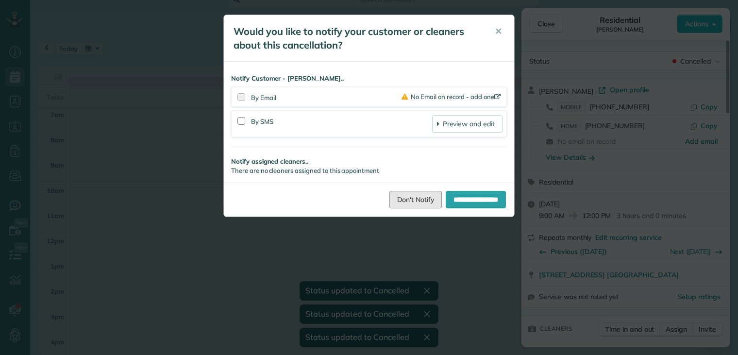
click at [402, 198] on link "Don't Notify" at bounding box center [415, 199] width 52 height 17
click at [401, 198] on div "**********" at bounding box center [369, 177] width 738 height 355
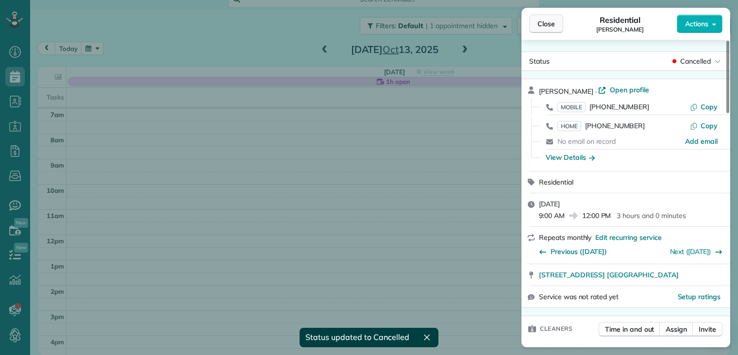
click at [550, 25] on span "Close" at bounding box center [545, 24] width 17 height 10
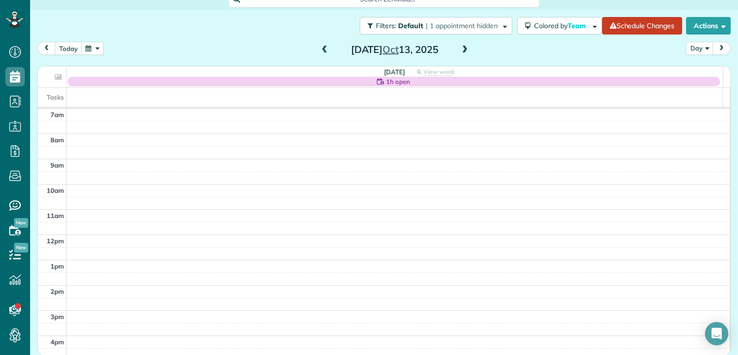
click at [550, 25] on span "Close" at bounding box center [545, 24] width 17 height 10
click at [70, 47] on button "today" at bounding box center [68, 48] width 27 height 13
